Goal: Use online tool/utility: Use online tool/utility

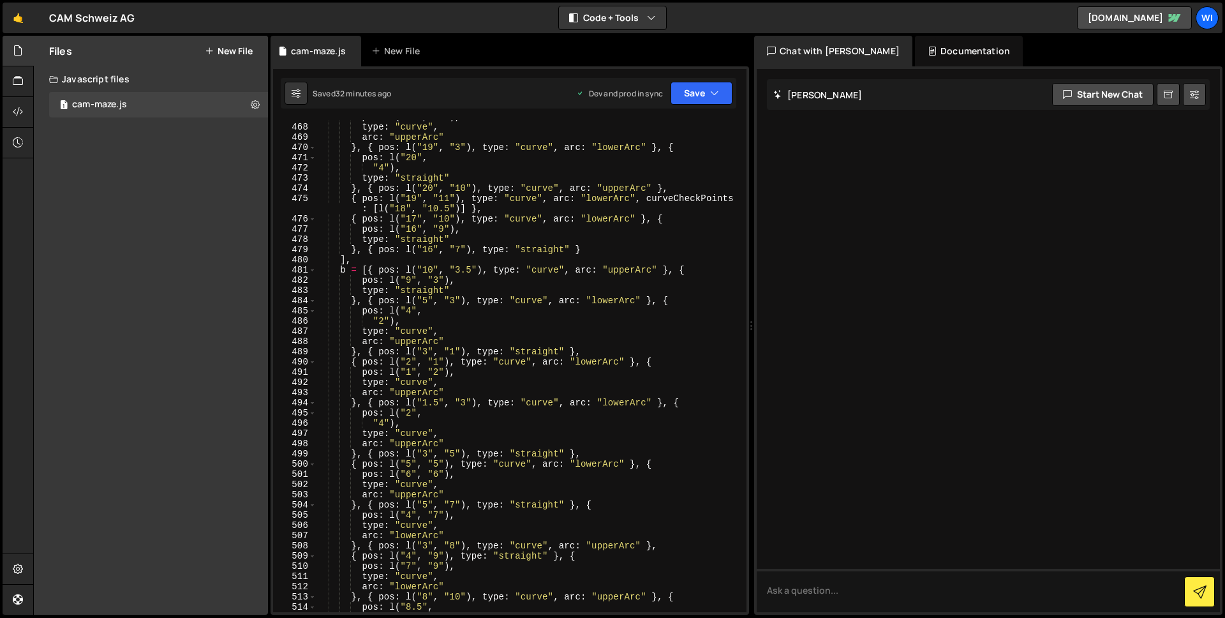
scroll to position [4848, 0]
click at [679, 211] on div "pos : l ( "18" , "2" ) , type : "curve" , arc : "upperArc" } , { pos : l ( "19"…" at bounding box center [529, 368] width 426 height 512
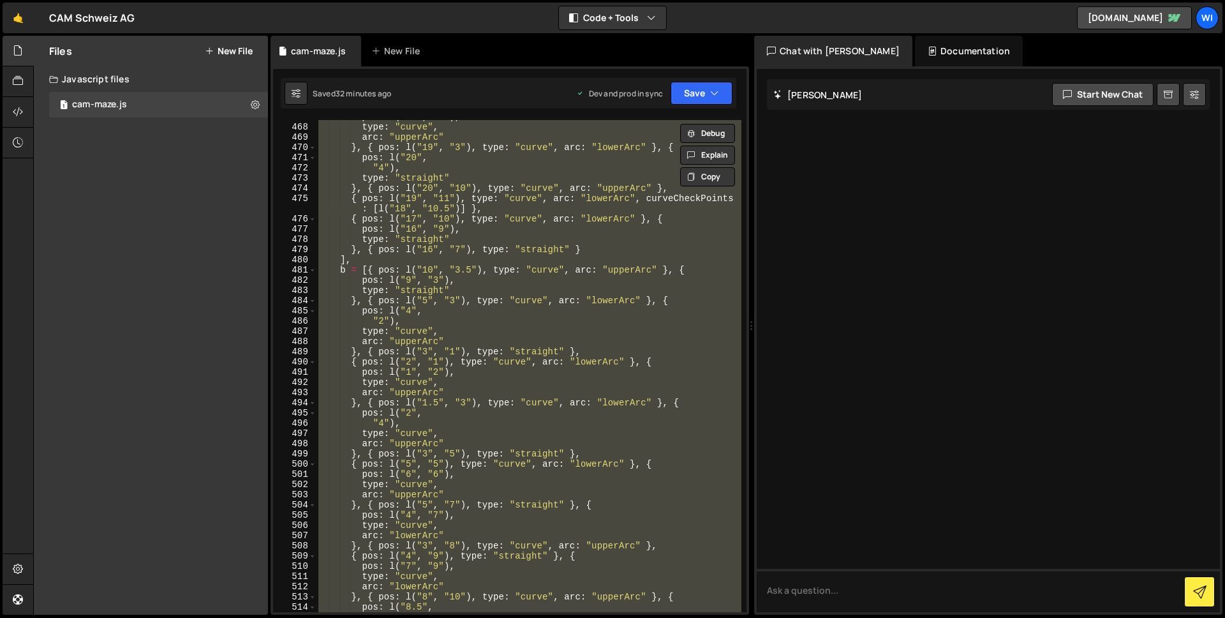
paste textarea
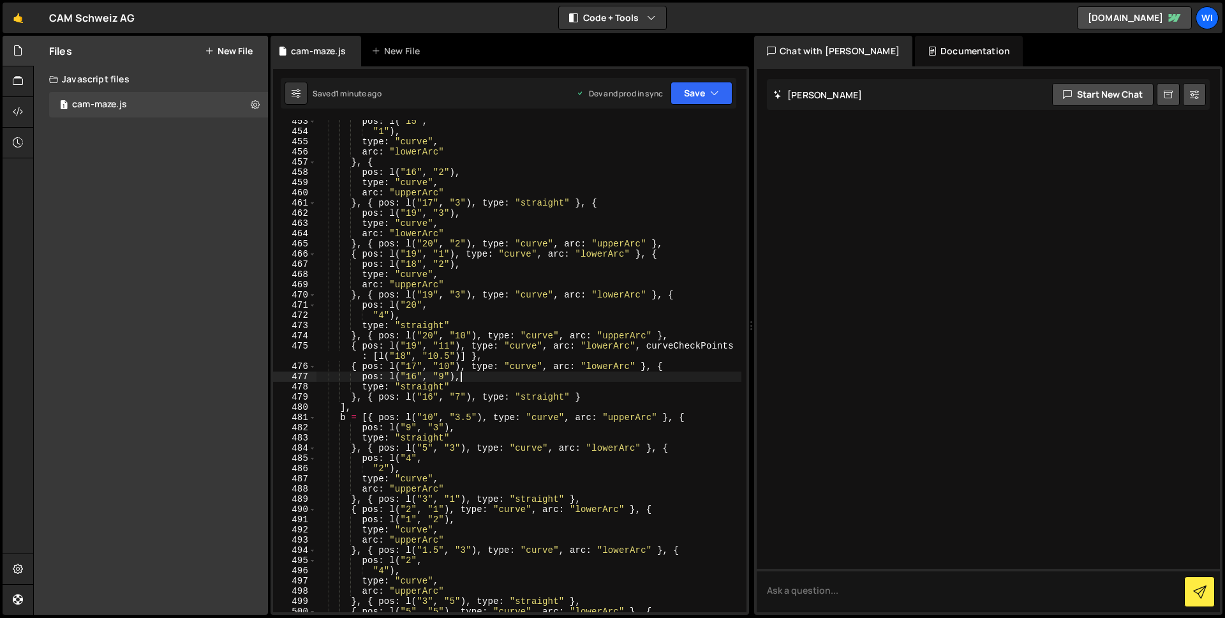
click at [554, 376] on div "pos : l ( "15" , "1" ) , type : "curve" , arc : "lowerArc" } , { pos : l ( "16"…" at bounding box center [529, 372] width 426 height 512
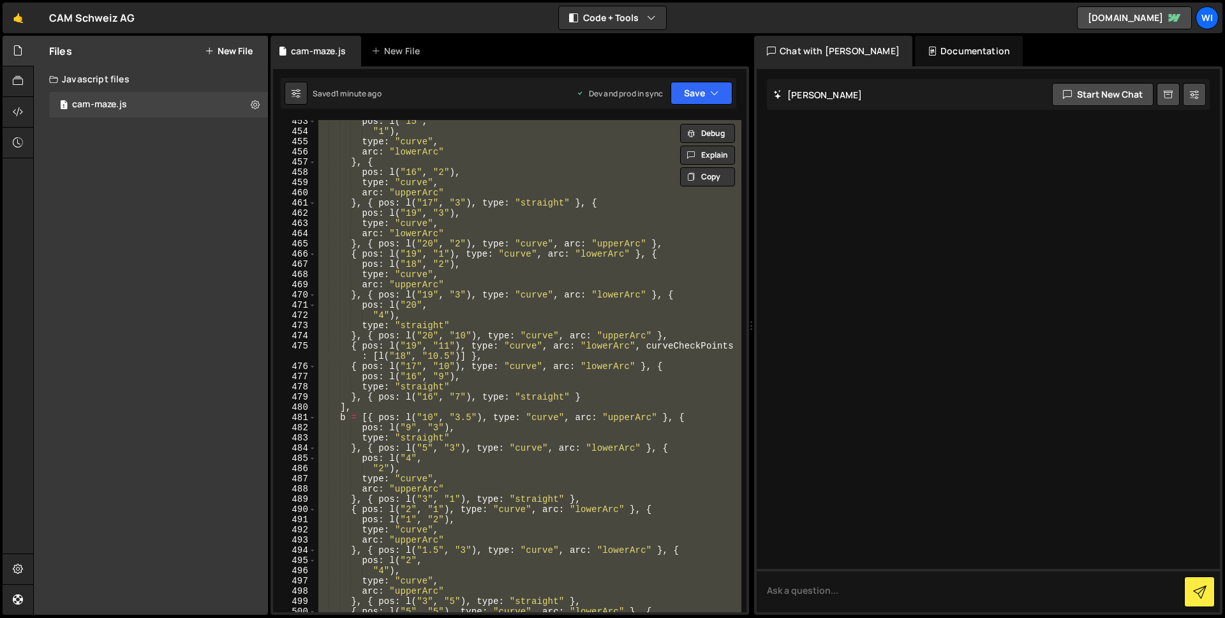
paste textarea
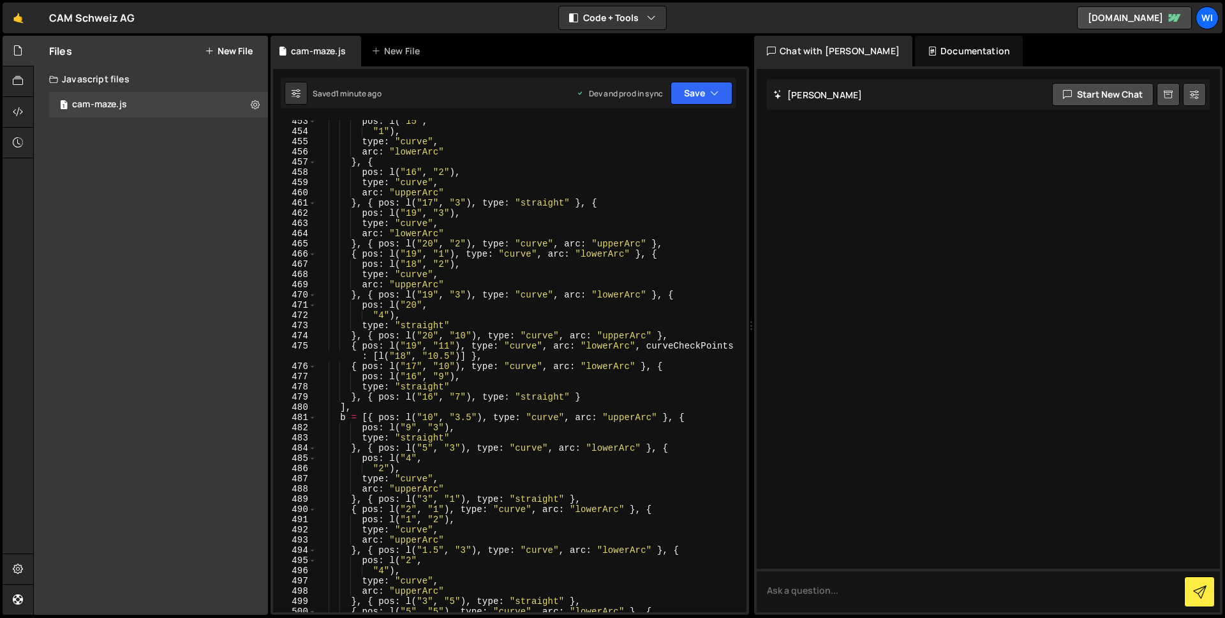
click at [190, 329] on div "Files New File Javascript files 1 cam-maze.js 0 CSS files Copy share link Edit …" at bounding box center [151, 325] width 234 height 579
click at [370, 320] on div "pos : l ( "15" , "1" ) , type : "curve" , arc : "lowerArc" } , { pos : l ( "16"…" at bounding box center [529, 372] width 426 height 512
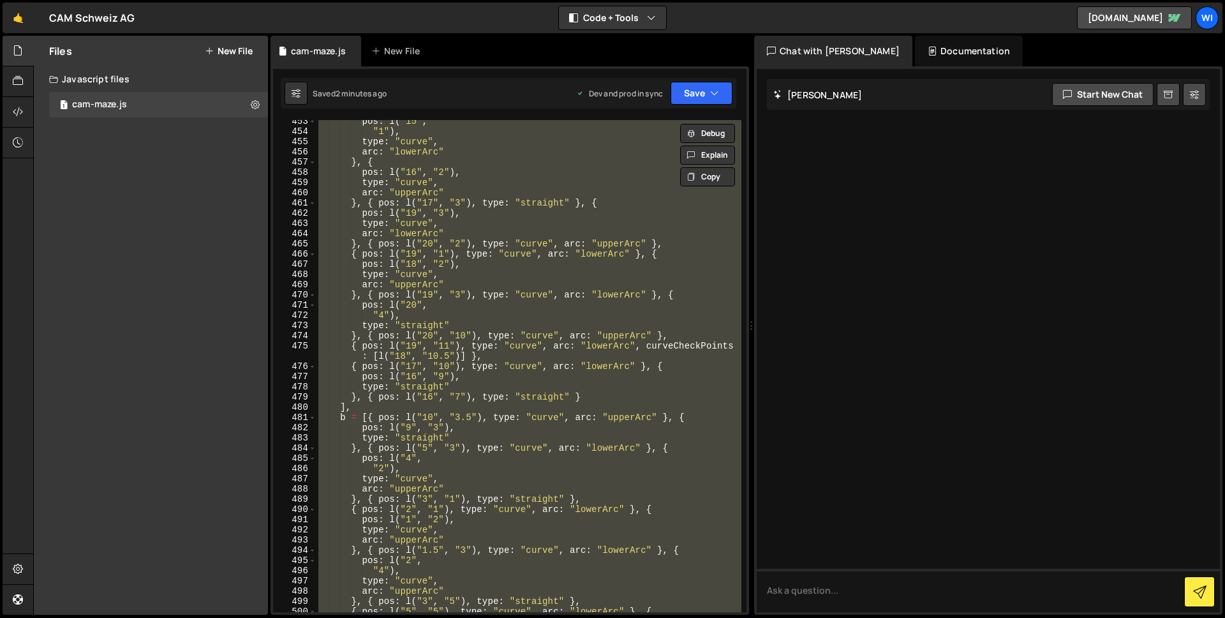
paste textarea
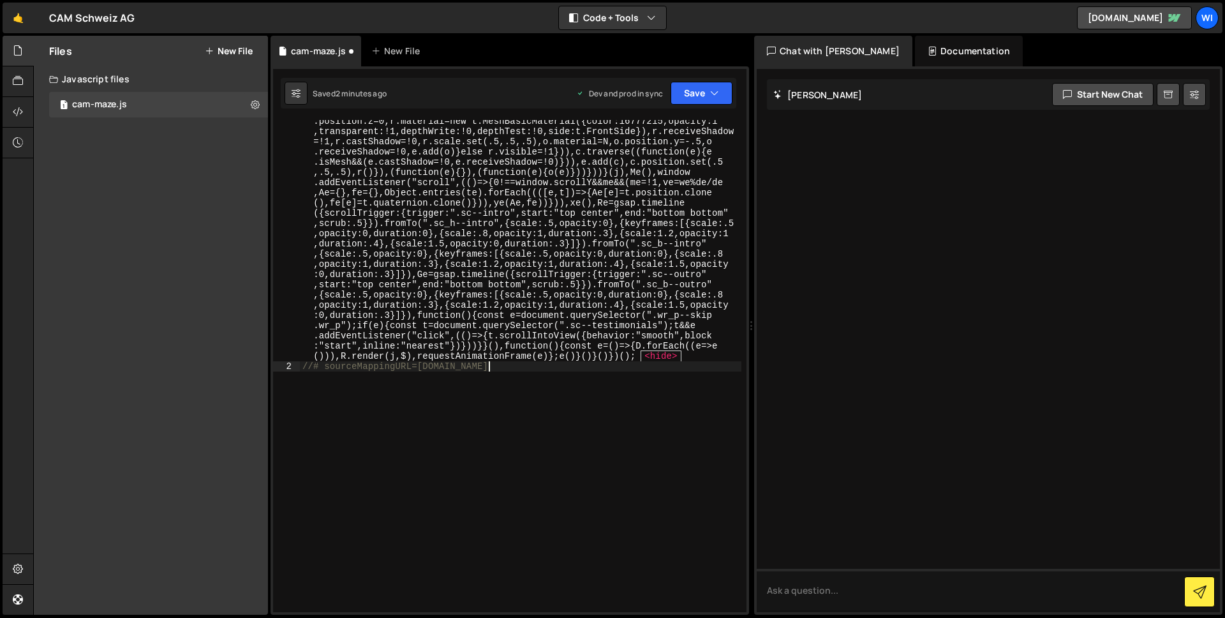
scroll to position [4680, 0]
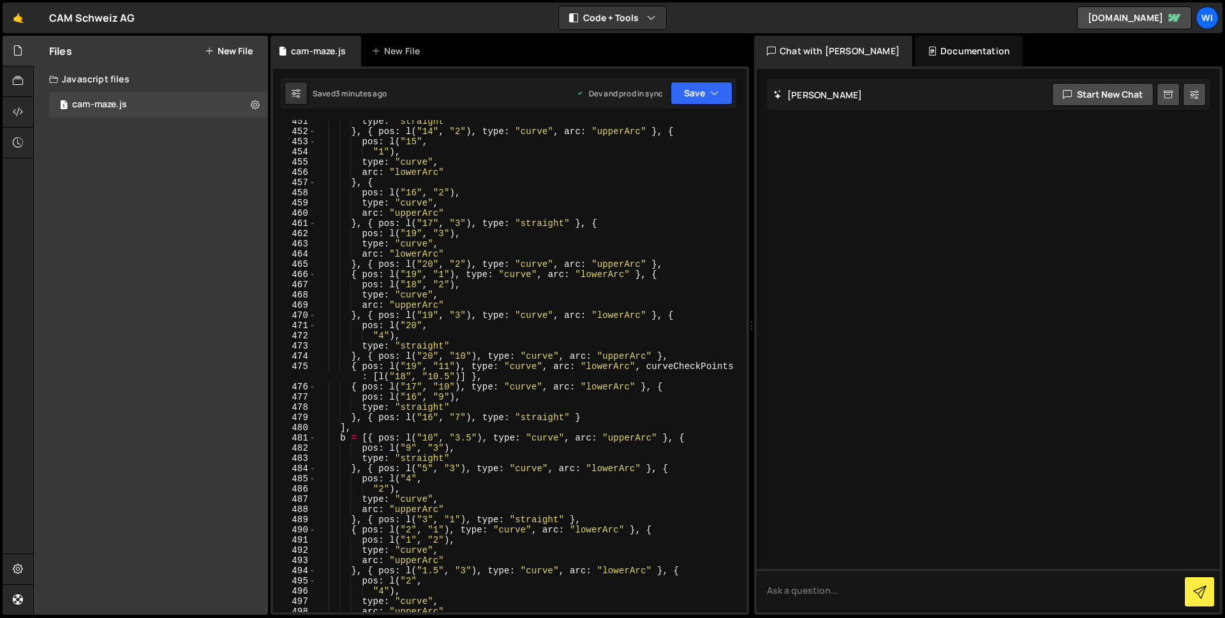
click at [504, 382] on div "type : "straight" } , { pos : l ( "14" , "2" ) , type : "curve" , arc : "upperA…" at bounding box center [529, 372] width 426 height 512
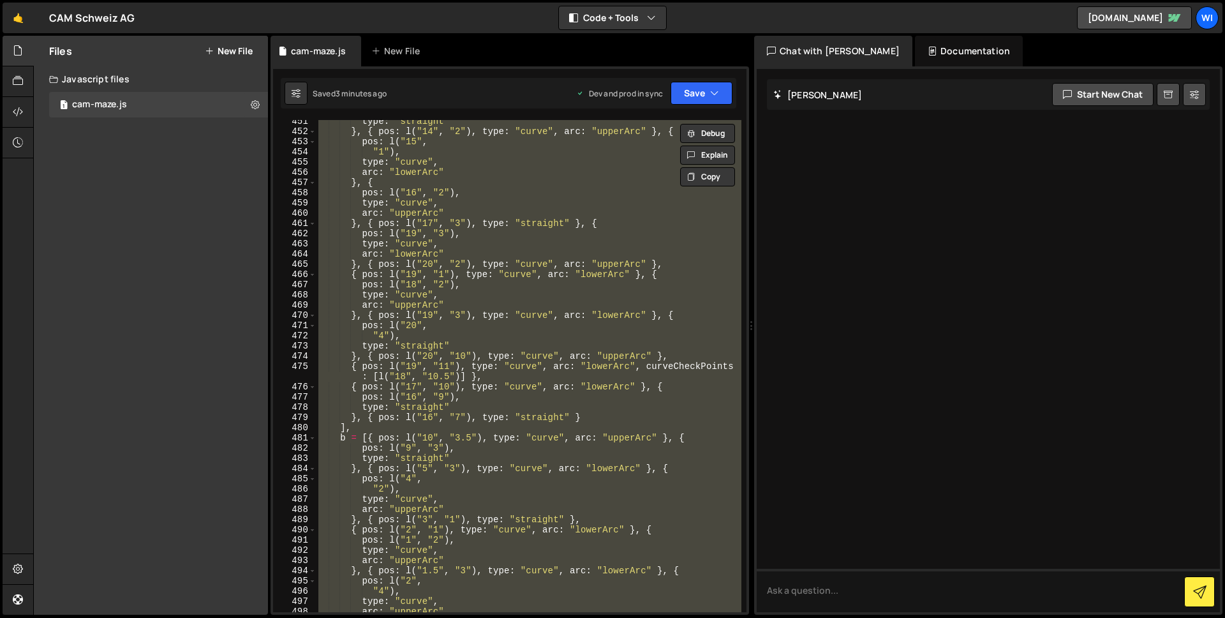
paste textarea
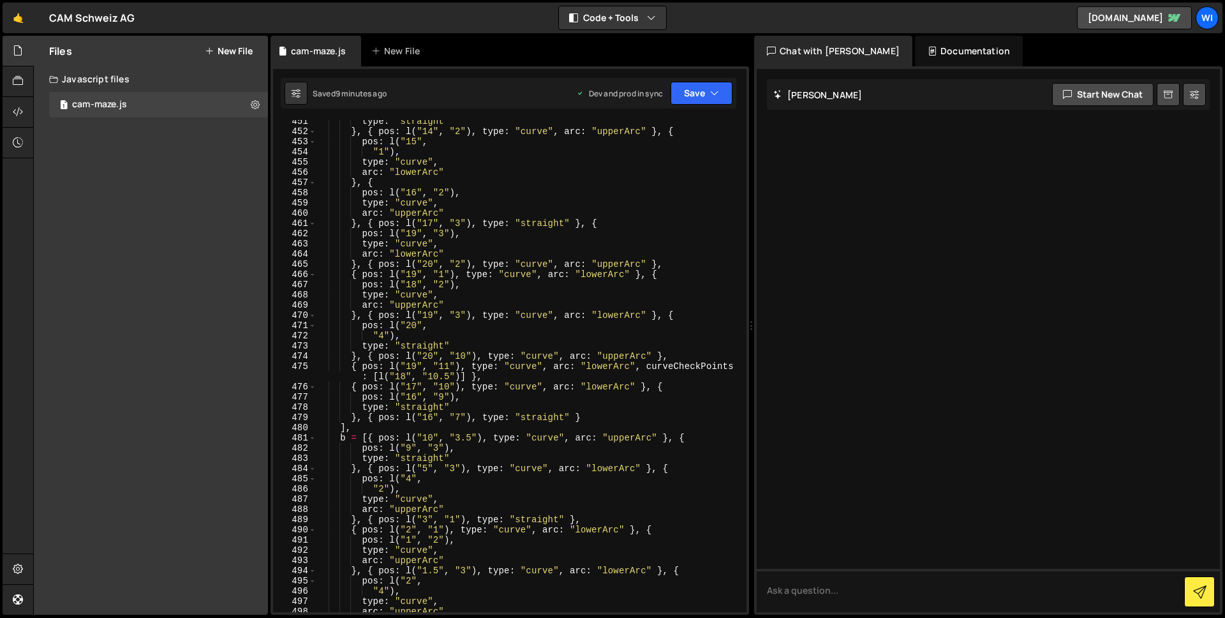
click at [558, 238] on div "type : "straight" } , { pos : l ( "14" , "2" ) , type : "curve" , arc : "upperA…" at bounding box center [529, 372] width 426 height 512
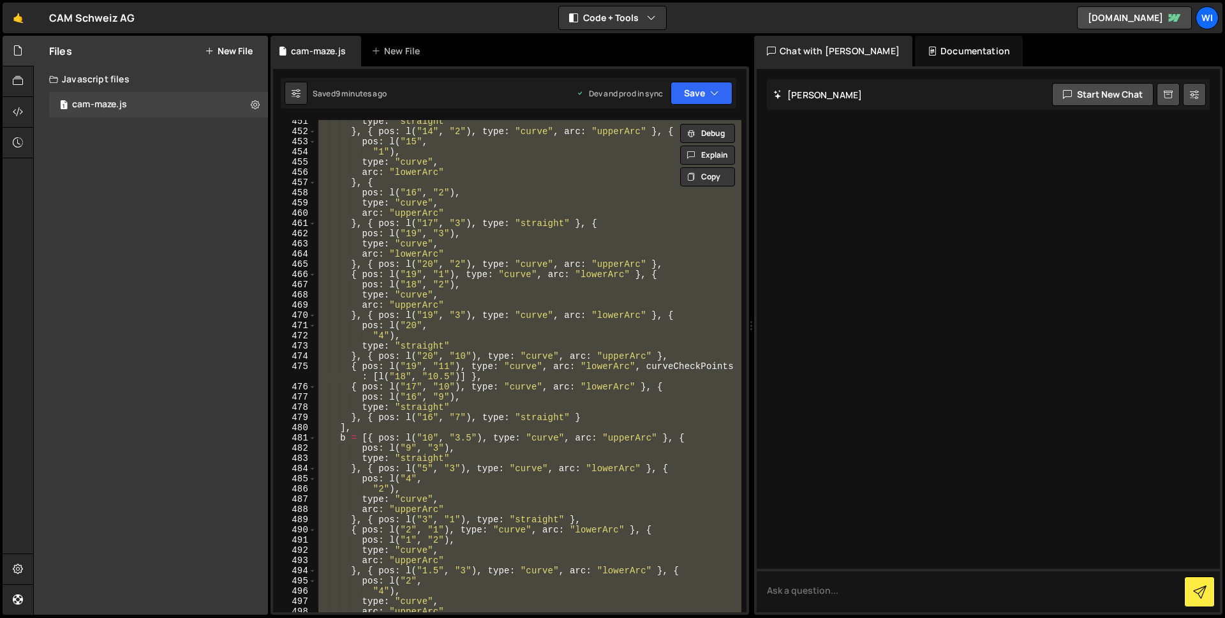
paste textarea
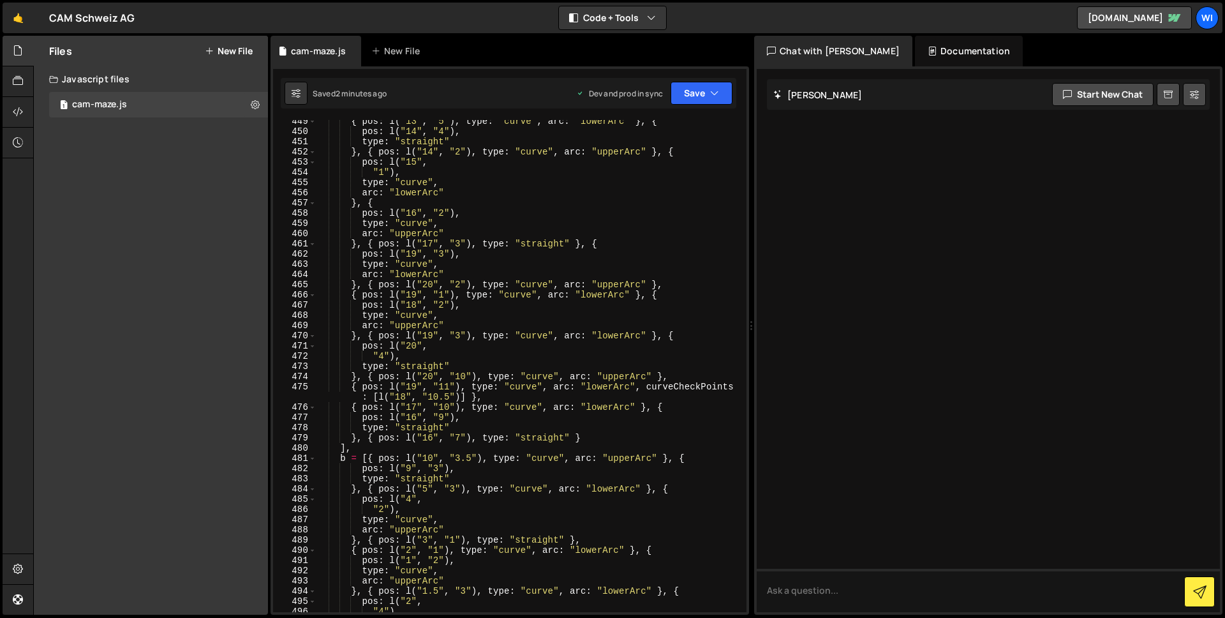
click at [399, 184] on div "{ pos : l ( "13" , "5" ) , type : "curve" , arc : "lowerArc" } , { pos : l ( "1…" at bounding box center [529, 372] width 426 height 512
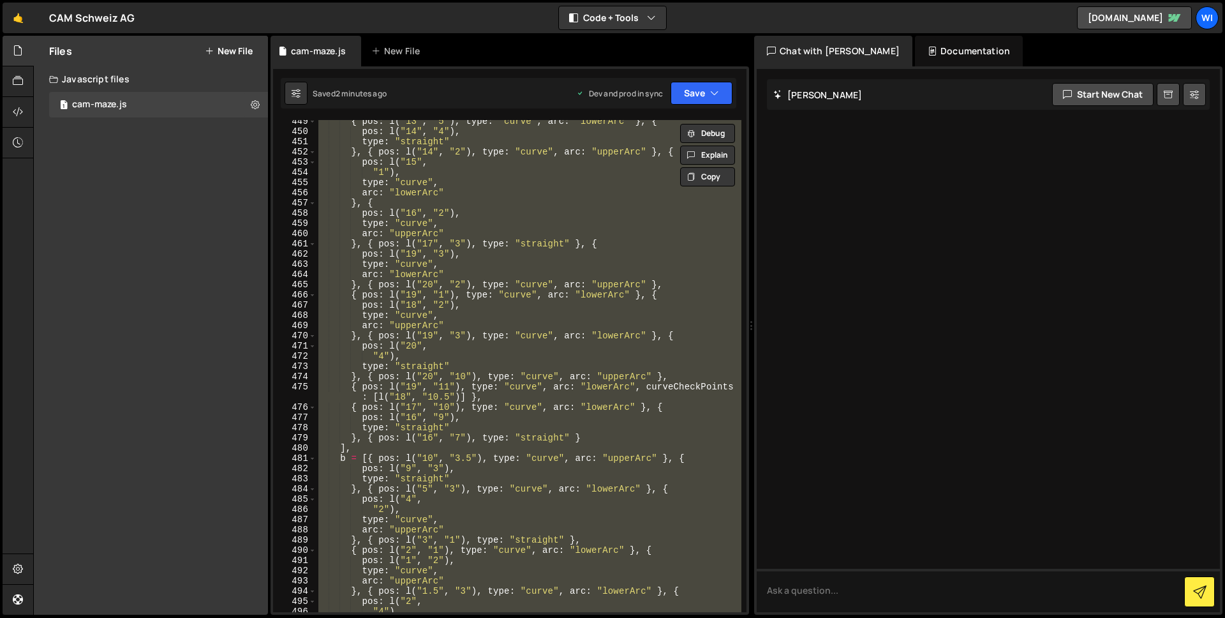
paste textarea
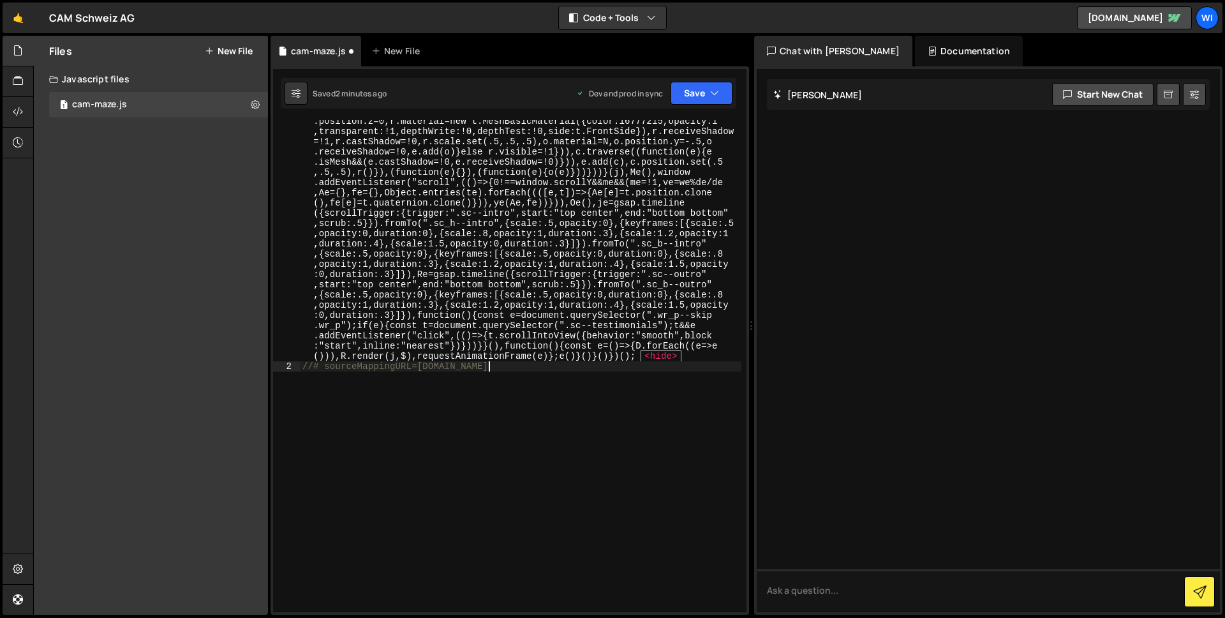
scroll to position [4650, 0]
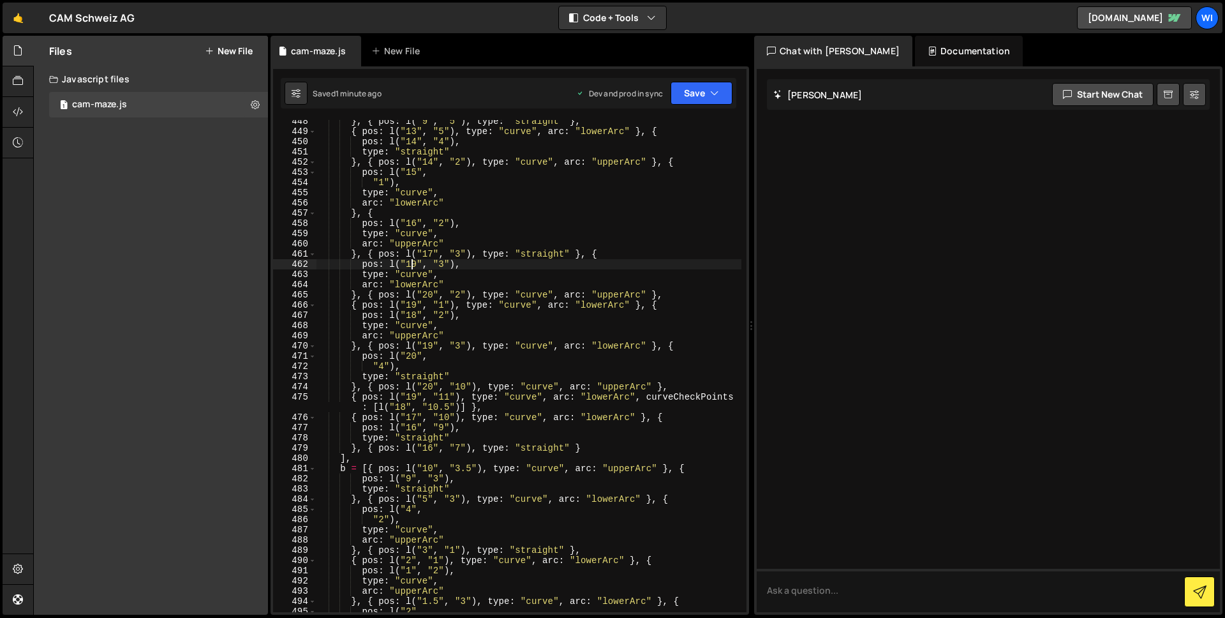
click at [410, 268] on div "} , { pos : l ( "9" , "5" ) , type : "straight" } , { pos : l ( "13" , "5" ) , …" at bounding box center [529, 372] width 426 height 512
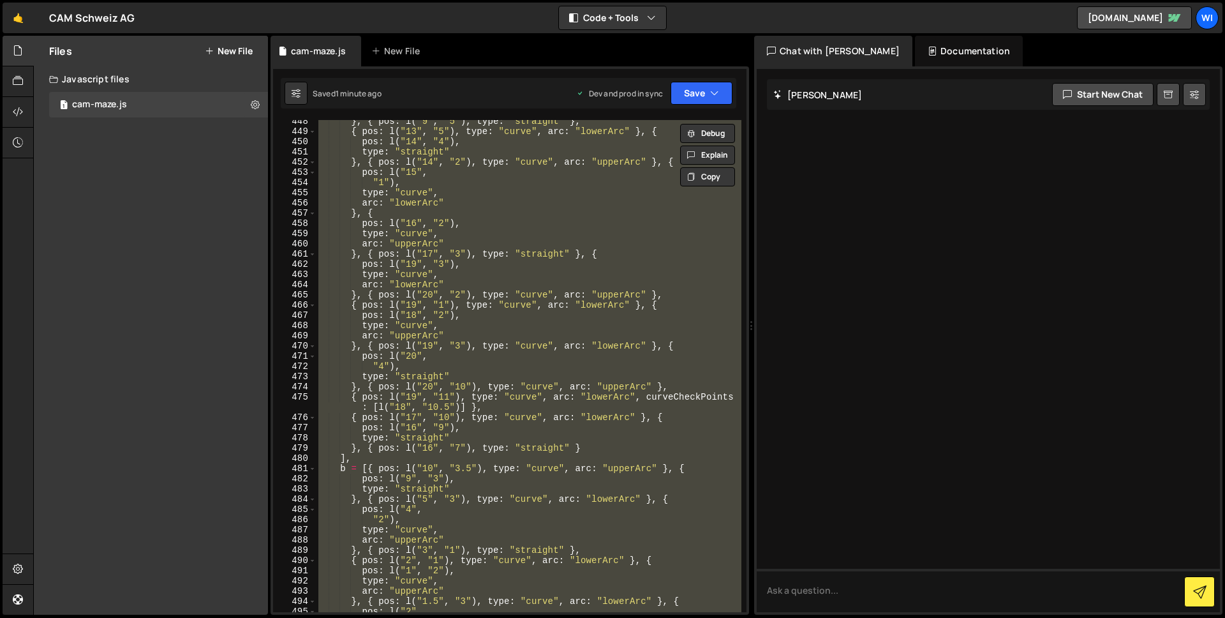
paste textarea
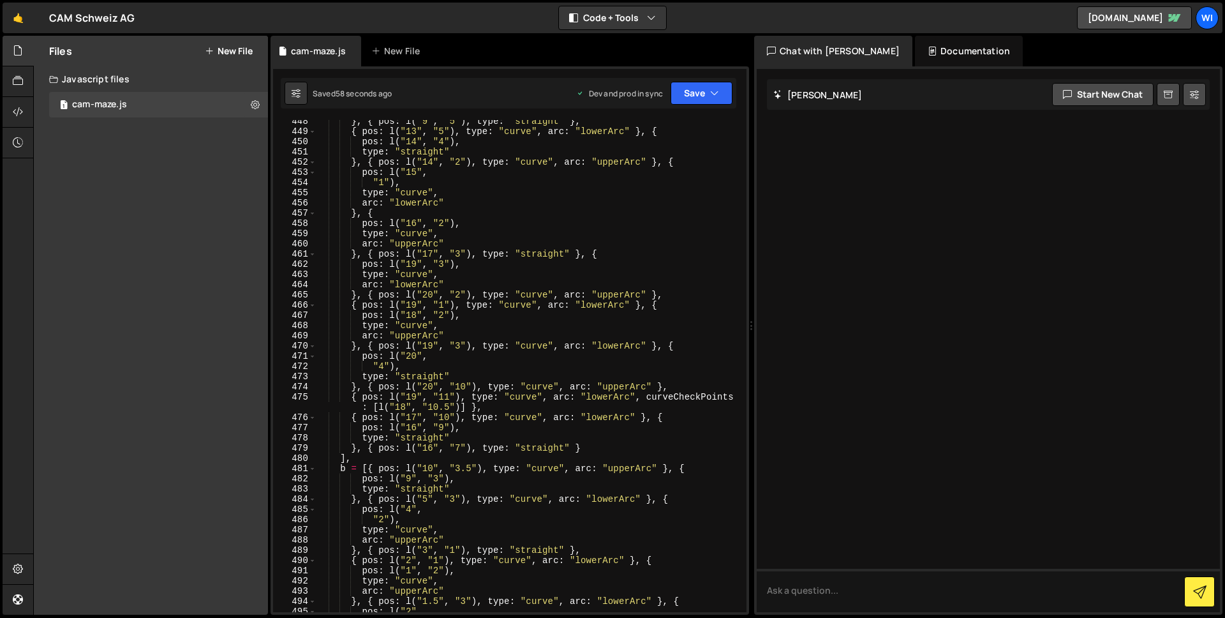
click at [375, 186] on div "} , { pos : l ( "9" , "5" ) , type : "straight" } , { pos : l ( "13" , "5" ) , …" at bounding box center [529, 372] width 426 height 512
paste textarea
type textarea "//# sourceMappingURL=[DOMAIN_NAME]"
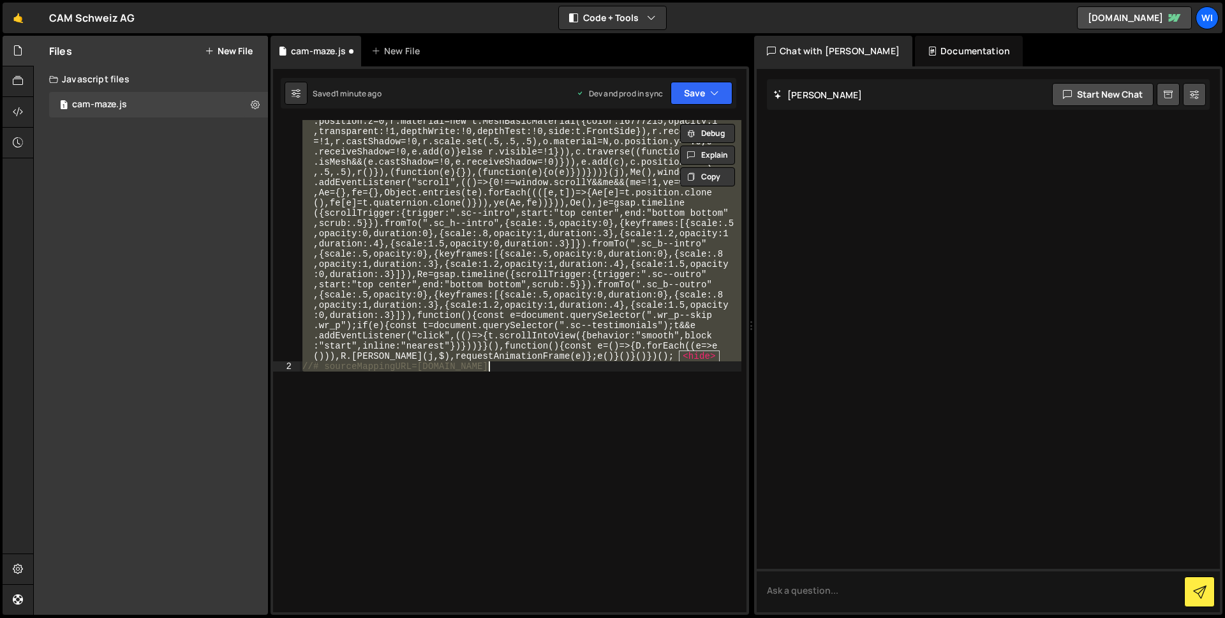
paste textarea "//# sourceMappingURL=[DOMAIN_NAME]"
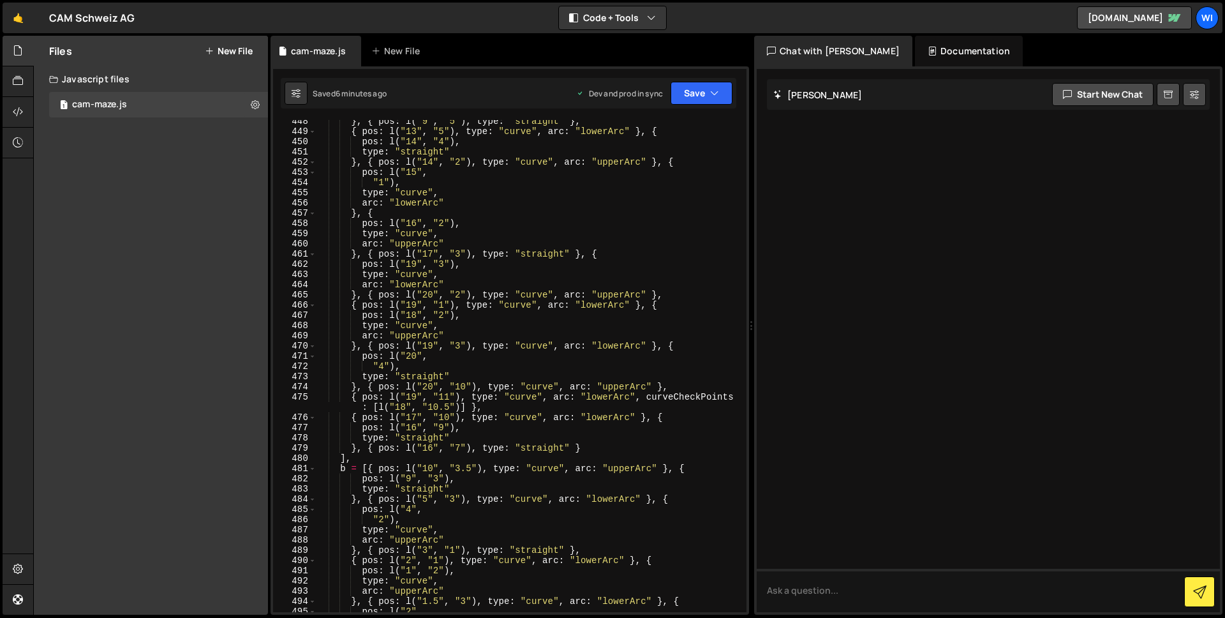
click at [552, 301] on div "} , { pos : l ( "9" , "5" ) , type : "straight" } , { pos : l ( "13" , "5" ) , …" at bounding box center [529, 372] width 426 height 512
paste textarea
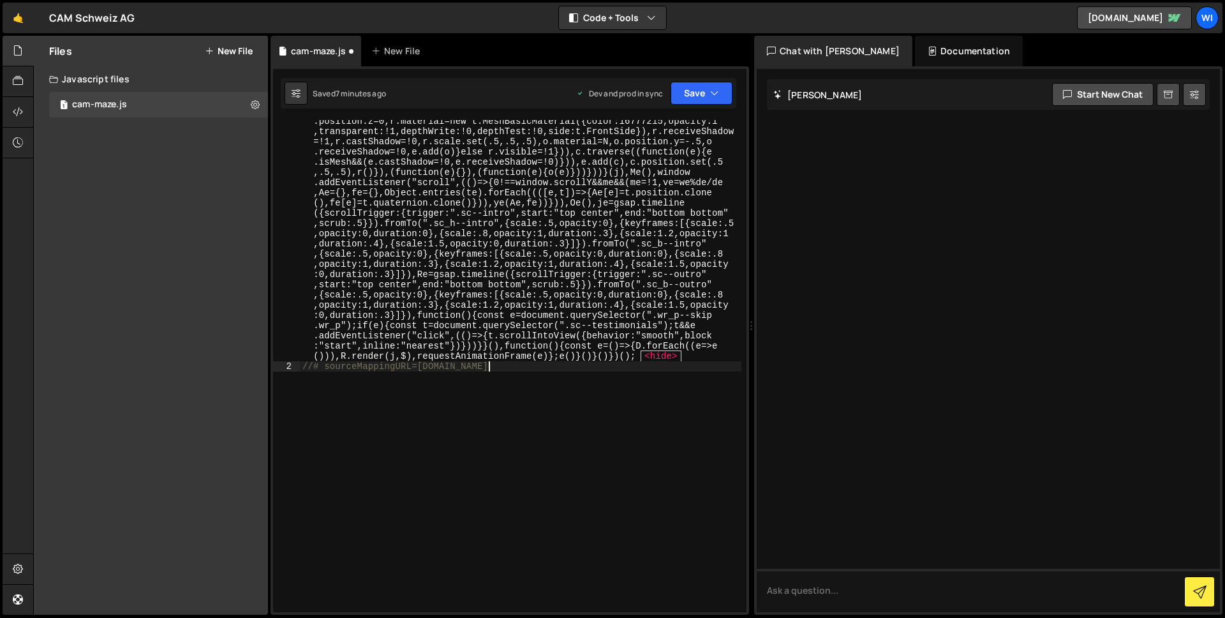
type textarea ""use strict";"
